Goal: Task Accomplishment & Management: Complete application form

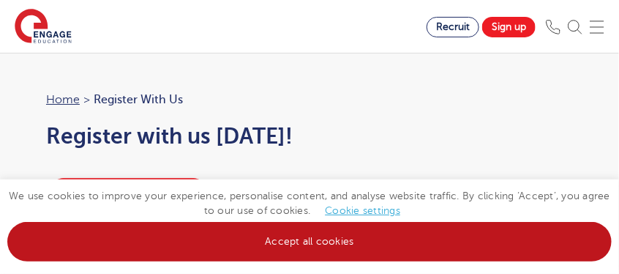
click at [324, 246] on link "Accept all cookies" at bounding box center [309, 242] width 605 height 40
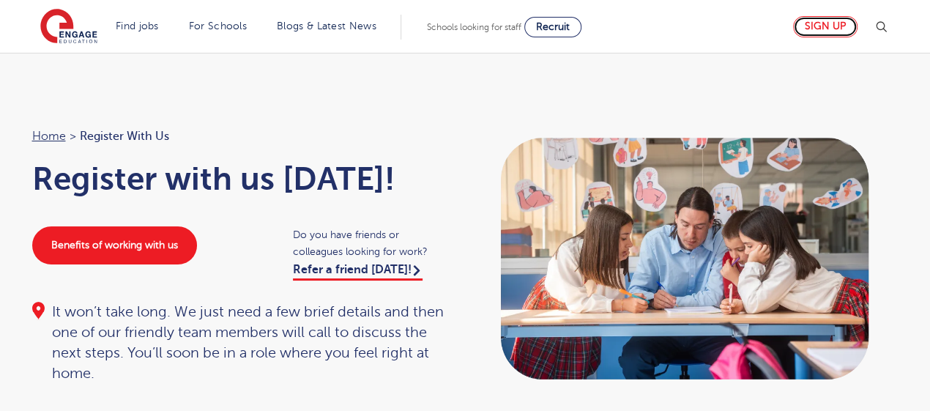
click at [619, 31] on link "Sign up" at bounding box center [825, 26] width 64 height 21
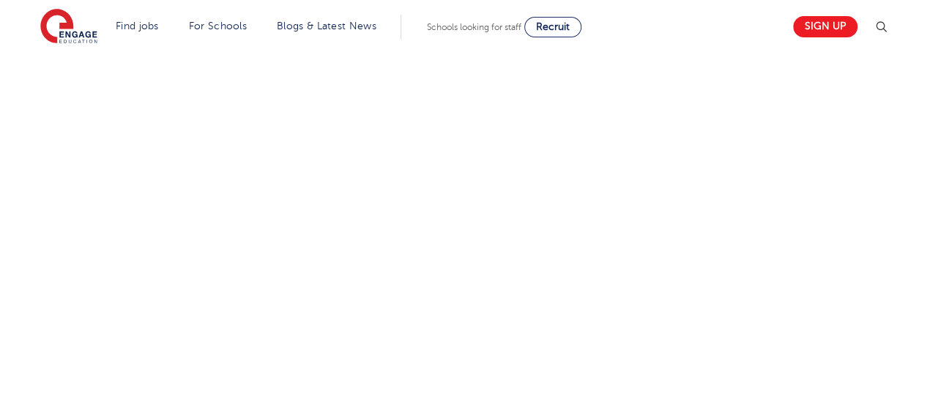
scroll to position [676, 0]
click at [840, 31] on link "Sign up" at bounding box center [825, 26] width 64 height 21
click at [827, 20] on link "Sign up" at bounding box center [825, 26] width 64 height 21
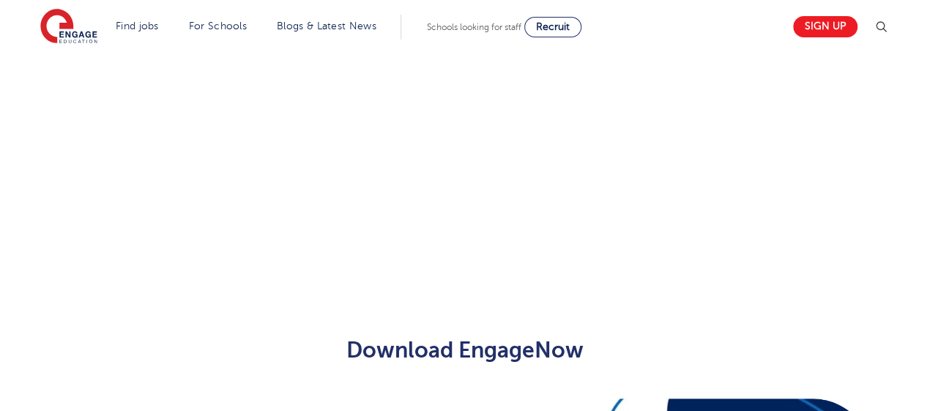
scroll to position [1153, 0]
